Goal: Task Accomplishment & Management: Manage account settings

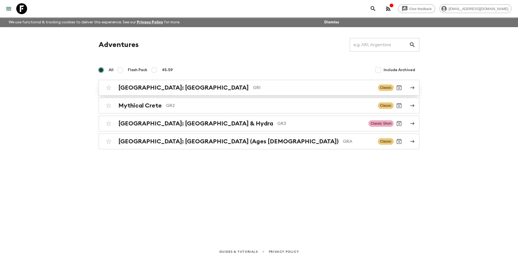
click at [171, 87] on h2 "Greece: Athens & the Islands" at bounding box center [183, 87] width 130 height 7
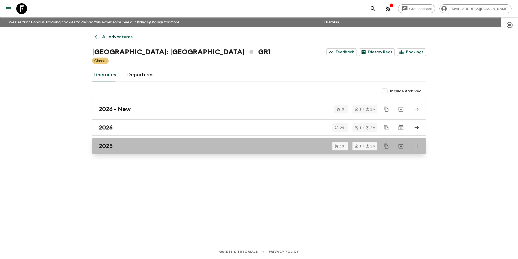
click at [107, 150] on link "2025" at bounding box center [259, 146] width 334 height 16
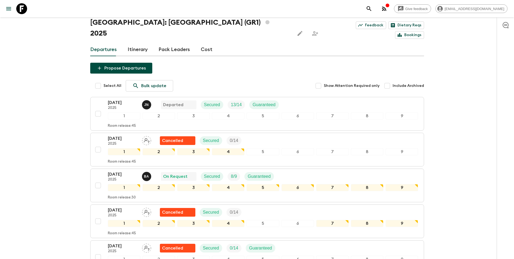
scroll to position [27, 0]
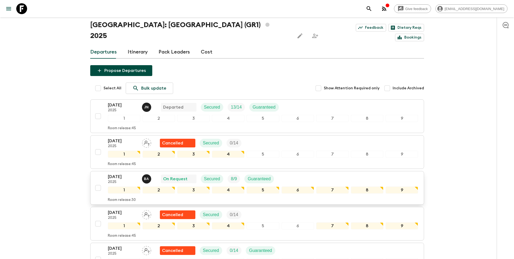
click at [112, 173] on p "11 Sep 2025" at bounding box center [123, 176] width 30 height 7
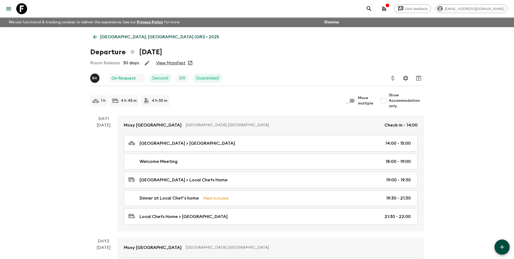
click at [177, 63] on link "View Manifest" at bounding box center [171, 62] width 30 height 5
click at [111, 37] on p "Greece: Athens & the Islands (GR1) • 2025" at bounding box center [159, 37] width 119 height 7
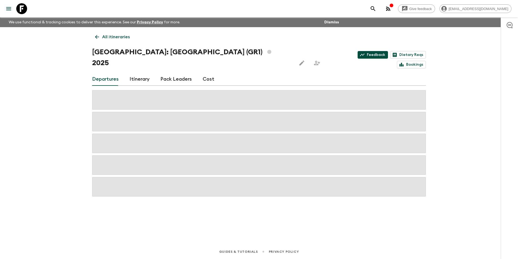
click at [358, 53] on link "Feedback" at bounding box center [373, 55] width 30 height 8
